Goal: Check status: Check status

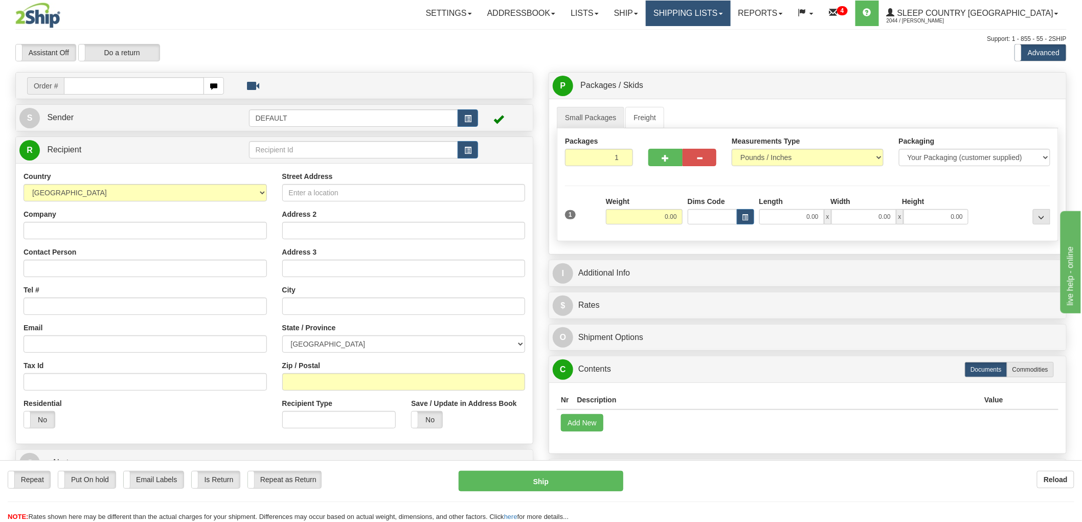
drag, startPoint x: 722, startPoint y: 15, endPoint x: 726, endPoint y: 29, distance: 14.6
click at [723, 15] on link "Shipping lists" at bounding box center [688, 14] width 84 height 26
click at [720, 48] on span "Search Shipment History" at bounding box center [680, 49] width 79 height 8
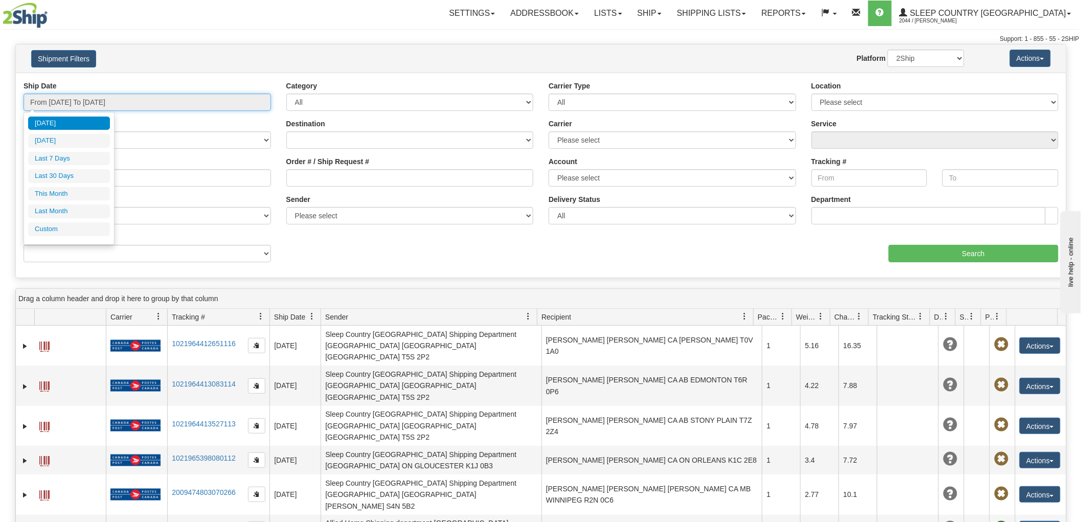
click at [66, 104] on input "From [DATE] To [DATE]" at bounding box center [148, 102] width 248 height 17
click at [73, 190] on li "This Month" at bounding box center [69, 194] width 82 height 14
type input "From [DATE] To [DATE]"
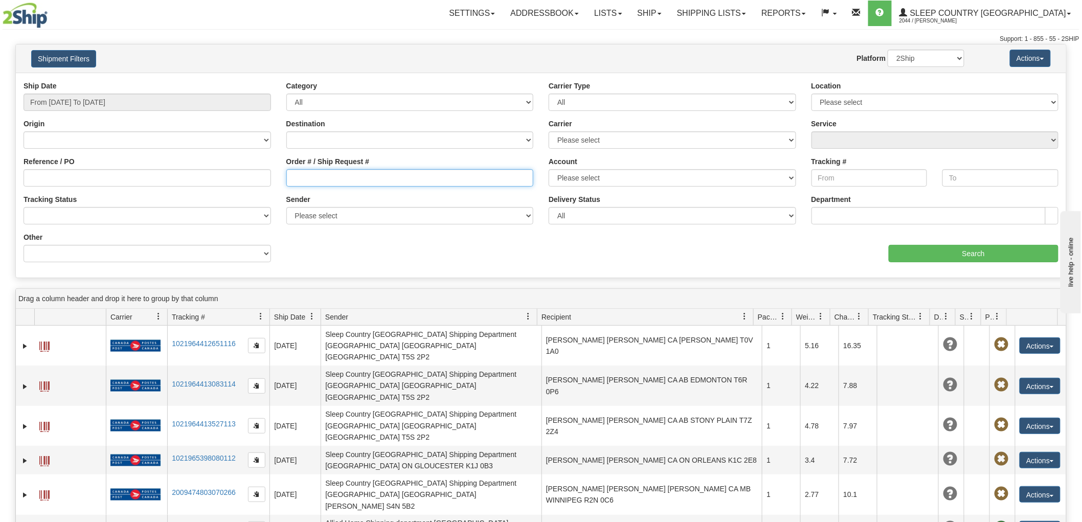
click at [361, 176] on input "Order # / Ship Request #" at bounding box center [410, 177] width 248 height 17
paste input "9000I061552"
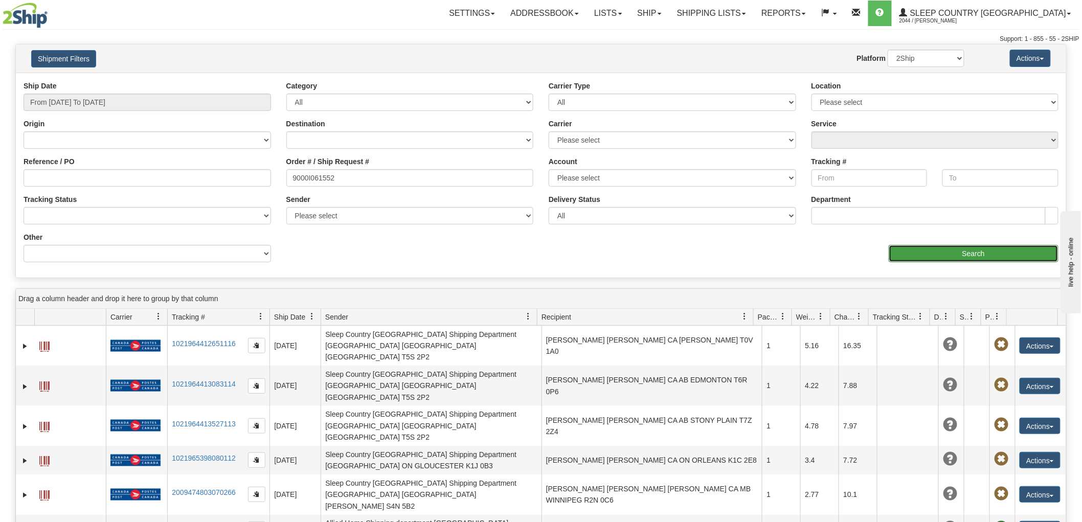
click at [932, 258] on input "Search" at bounding box center [974, 253] width 170 height 17
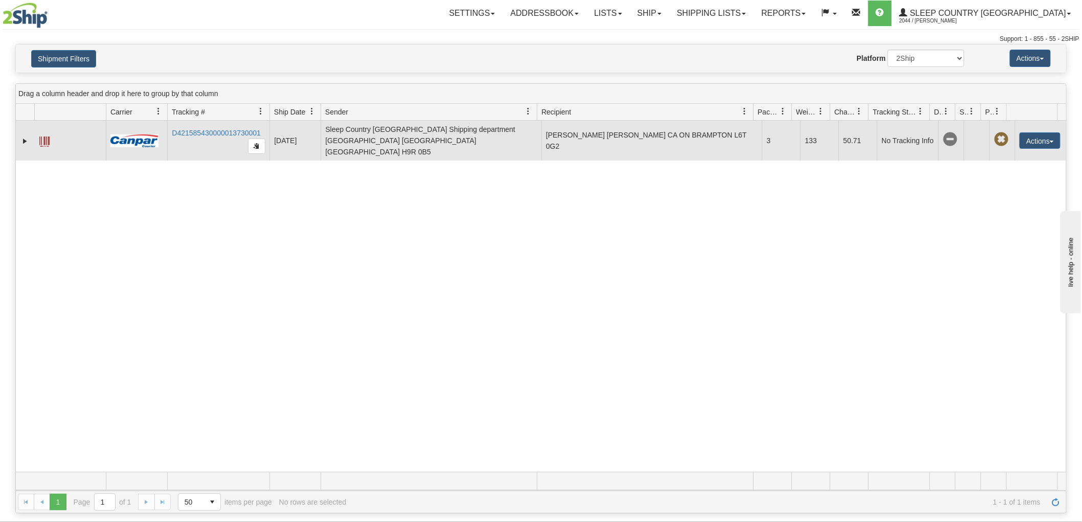
click at [217, 123] on td "D421585430000013730001" at bounding box center [218, 141] width 102 height 40
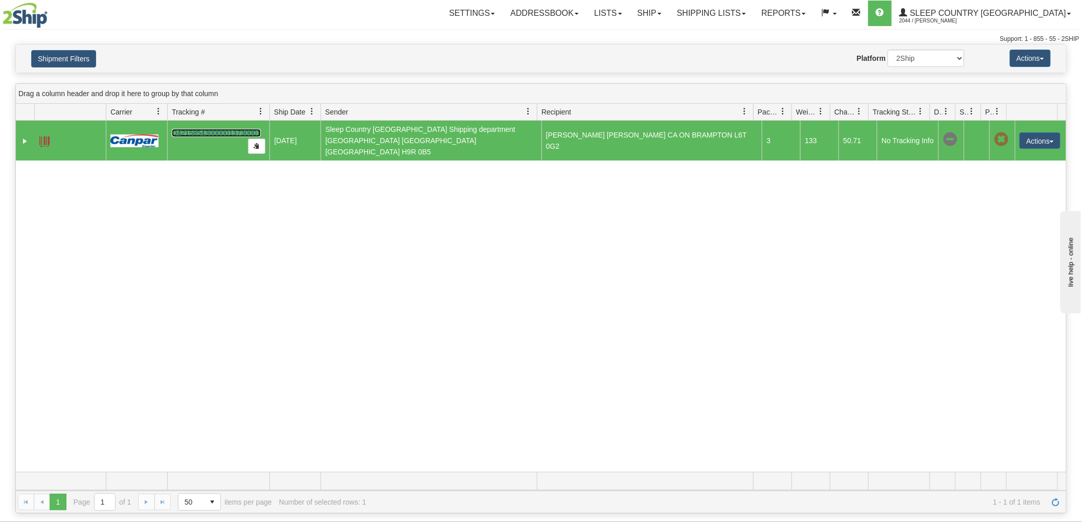
click at [206, 129] on link "D421585430000013730001" at bounding box center [216, 133] width 89 height 8
click at [88, 60] on button "Shipment Filters" at bounding box center [63, 58] width 65 height 17
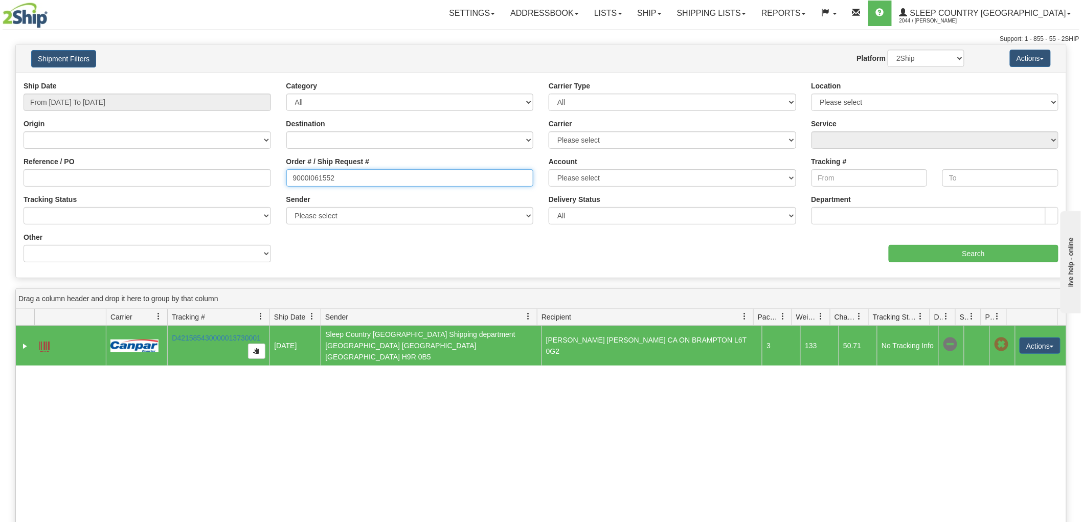
drag, startPoint x: 363, startPoint y: 185, endPoint x: 225, endPoint y: 167, distance: 139.2
click at [225, 81] on div "Reference / PO Order # / Ship Request # 9000I061552 Account Please select [GEOG…" at bounding box center [541, 81] width 1051 height 0
paste input "2I049859"
type input "9002I049859"
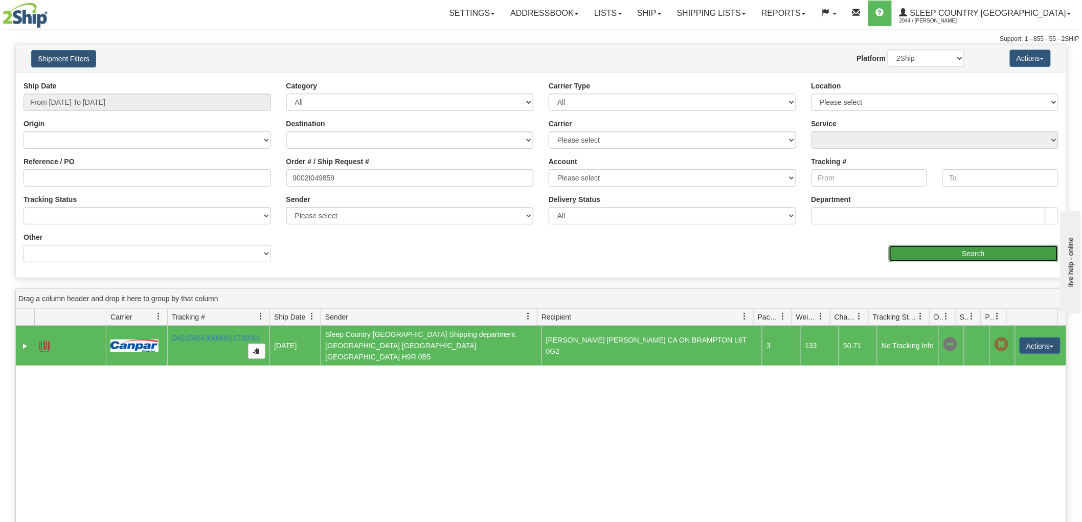
click at [964, 248] on input "Search" at bounding box center [974, 253] width 170 height 17
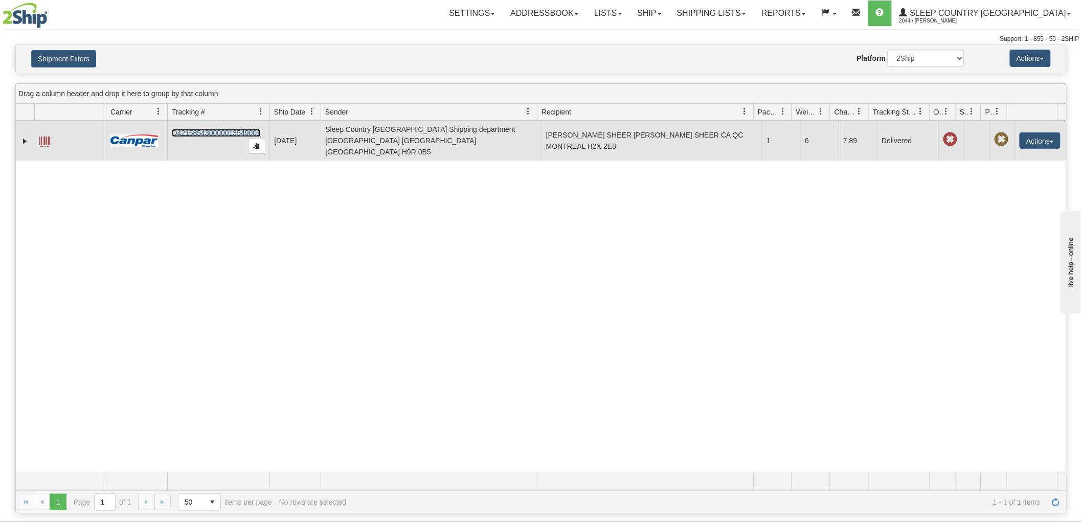
click at [212, 129] on link "D421585430000013549001" at bounding box center [216, 133] width 89 height 8
